Goal: Task Accomplishment & Management: Use online tool/utility

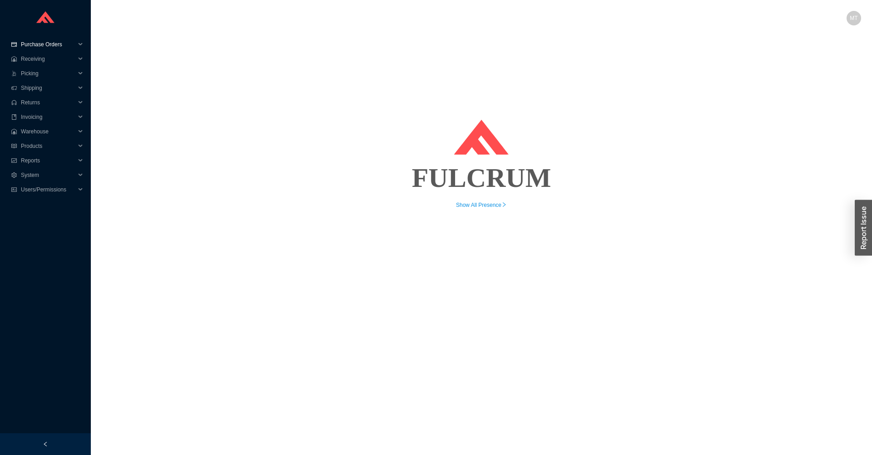
click at [56, 43] on span "Purchase Orders" at bounding box center [48, 44] width 54 height 15
